Goal: Task Accomplishment & Management: Use online tool/utility

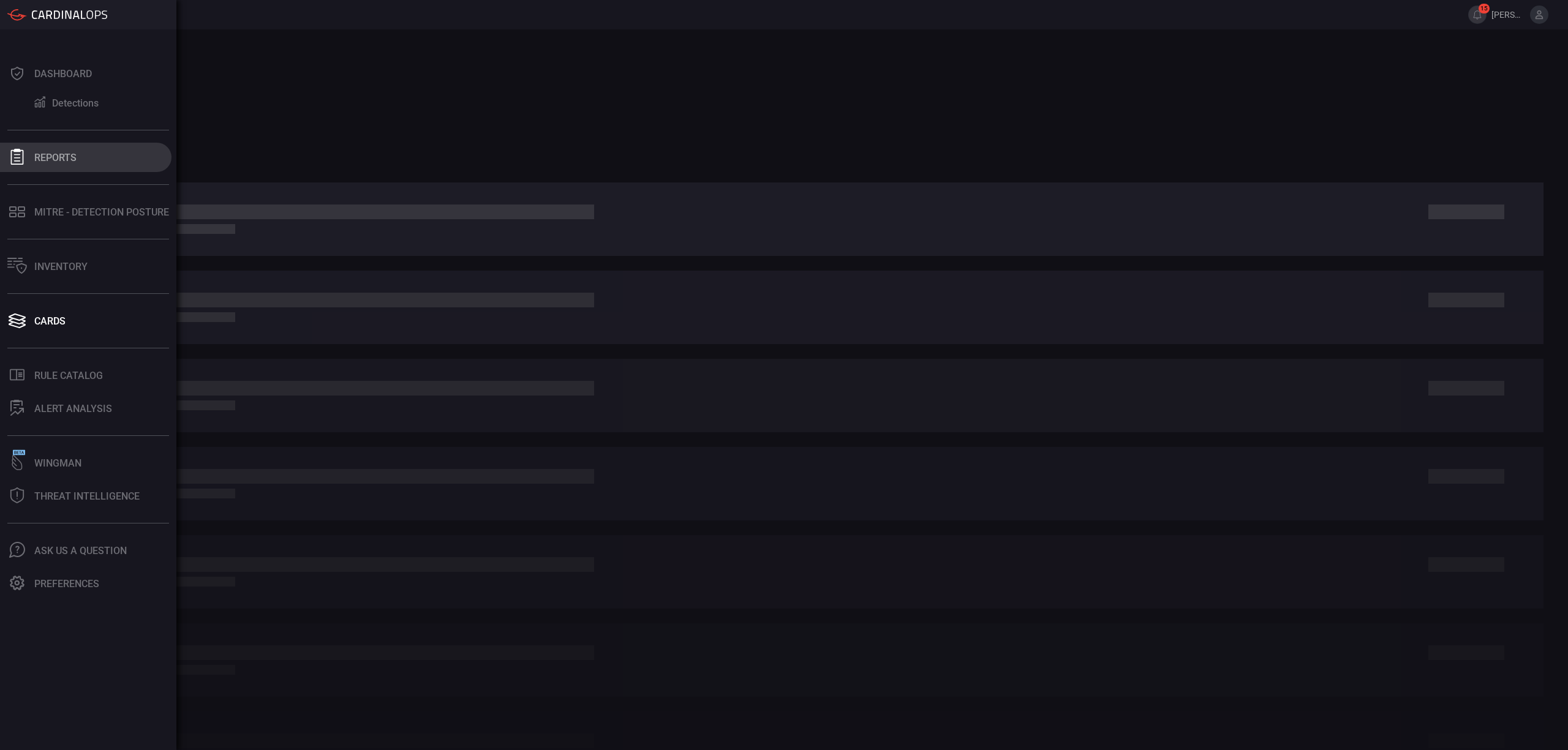
click at [40, 153] on div "Reports" at bounding box center [55, 157] width 42 height 12
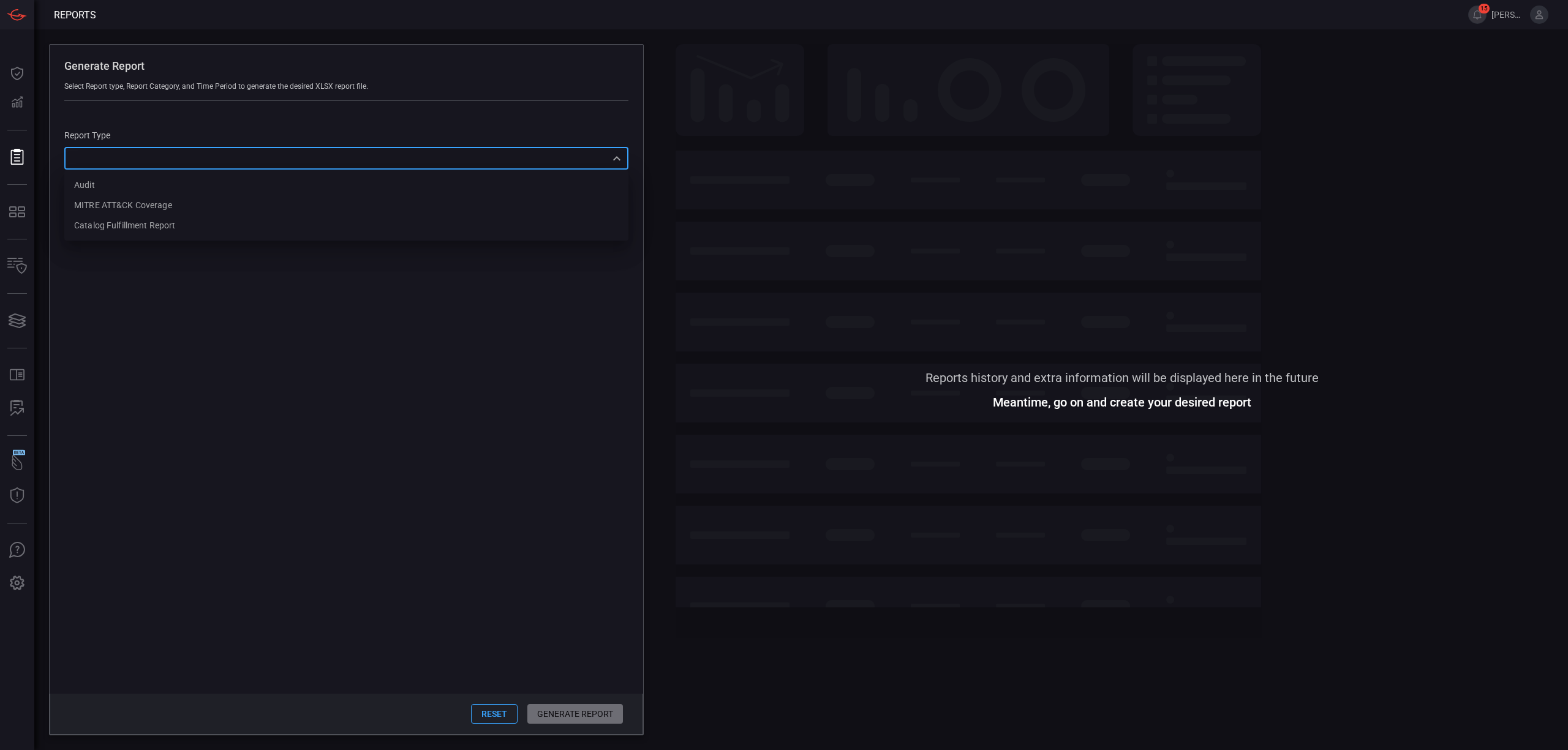
click at [412, 162] on div "​ Audit MITRE ATT&CK Coverage Catalog fulfillment report ​" at bounding box center [346, 158] width 564 height 23
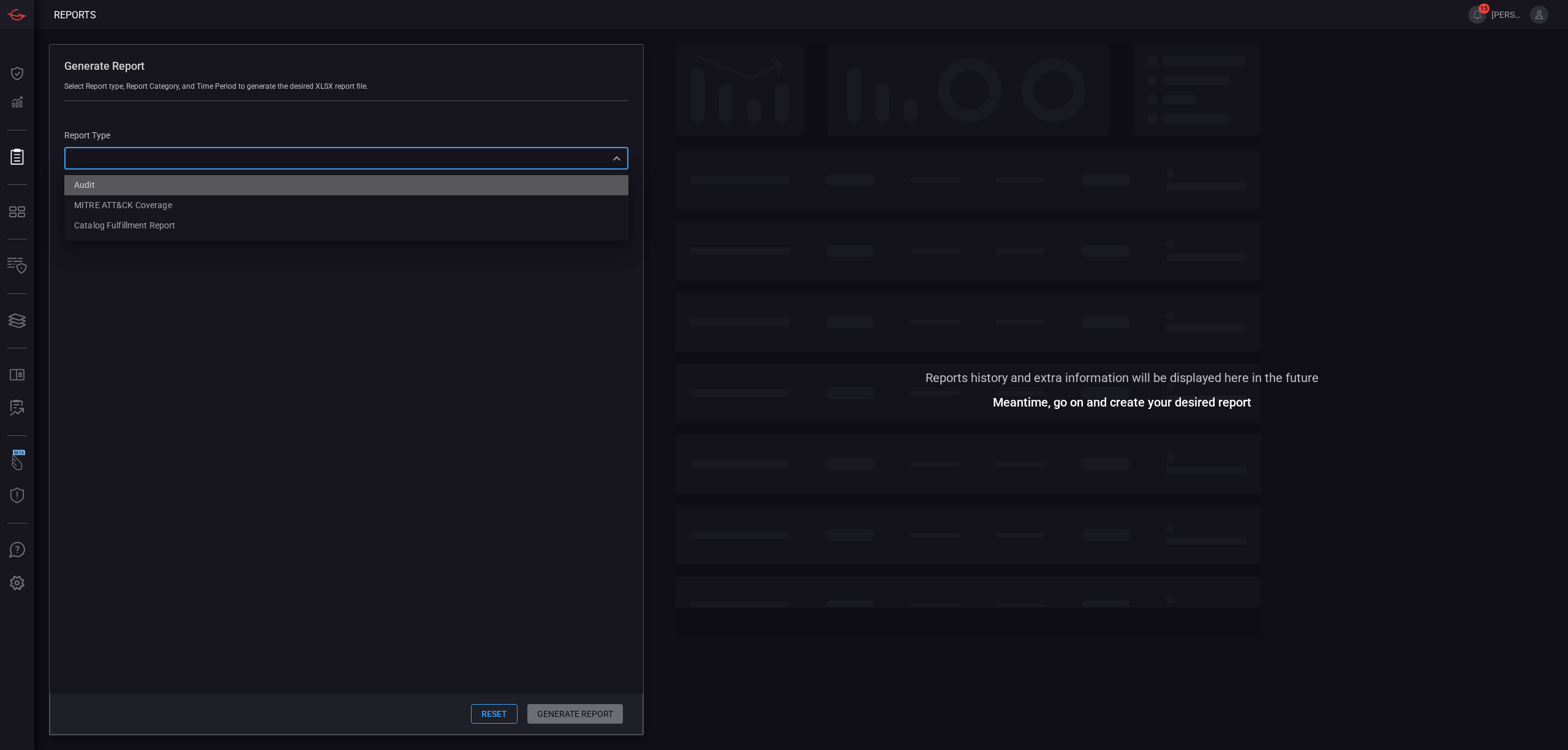
click at [110, 188] on li "Audit" at bounding box center [346, 185] width 564 height 20
type input "Audit"
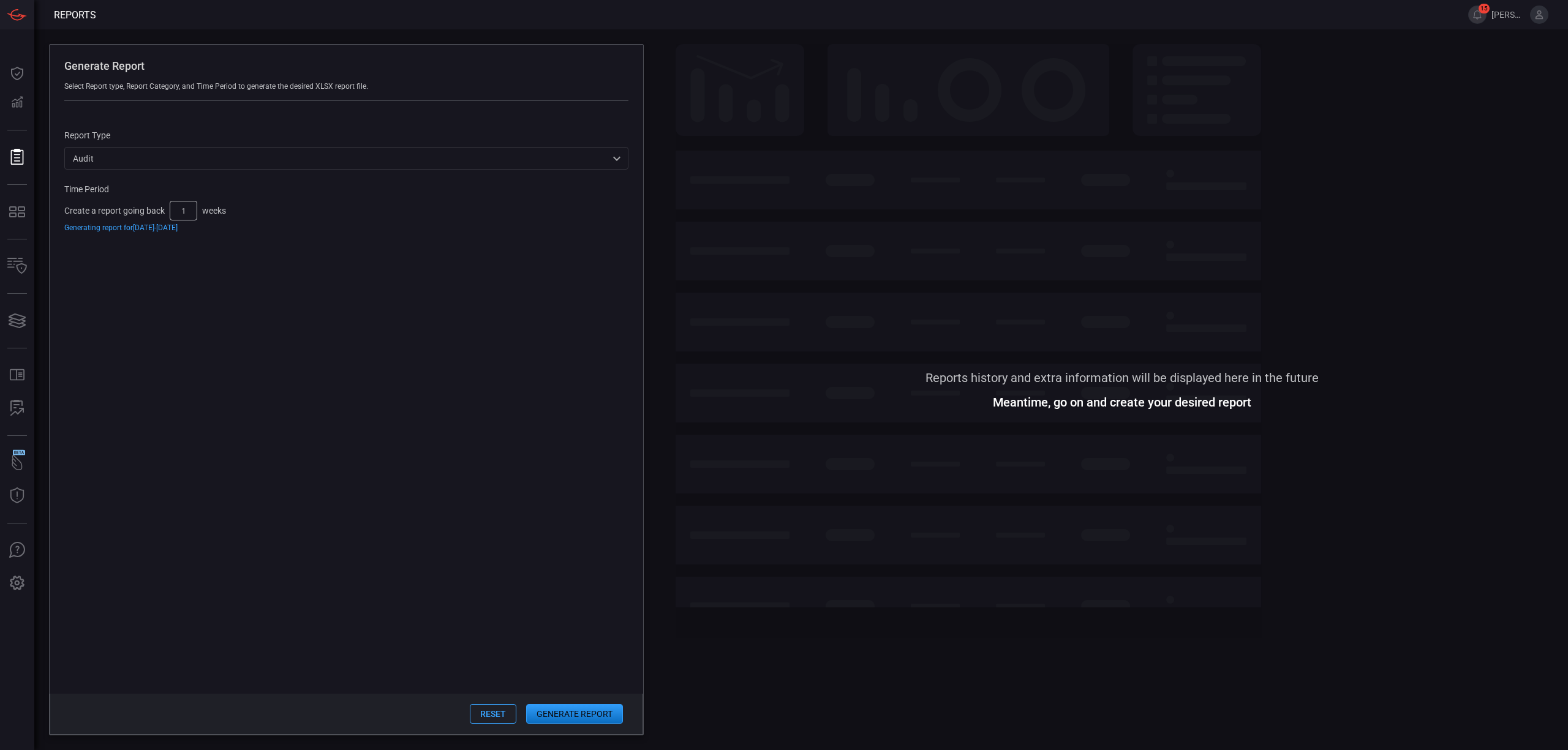
click at [104, 229] on div "Generating report for [DATE] - [DATE]" at bounding box center [346, 227] width 564 height 8
click at [189, 210] on input "1" at bounding box center [183, 210] width 28 height 19
click at [231, 213] on div "Create a report going back 1 weeks Generating report for [DATE] - [DATE]" at bounding box center [346, 216] width 564 height 31
click at [566, 710] on button "Generate Report" at bounding box center [574, 713] width 97 height 19
